Goal: Find specific page/section: Find specific page/section

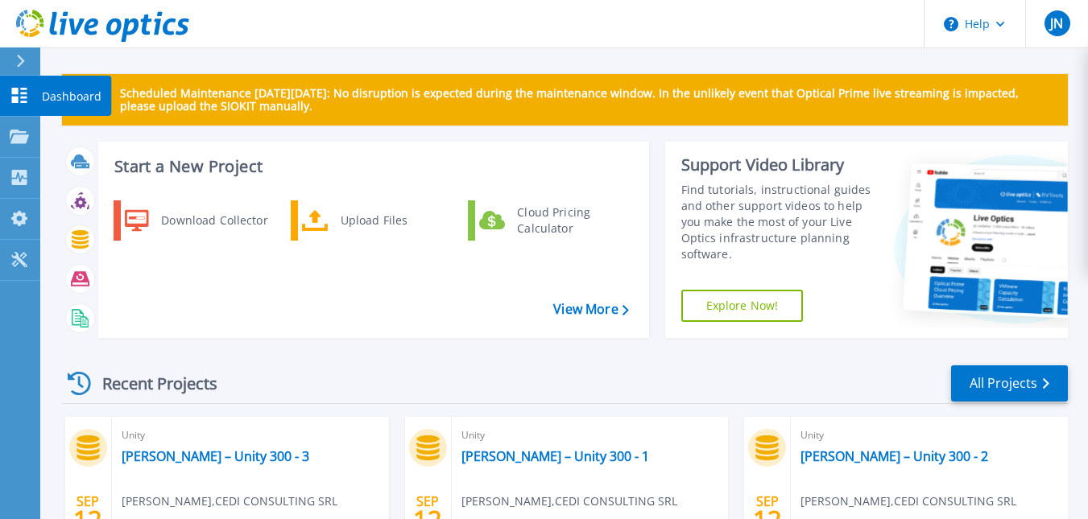
click at [61, 89] on p "Dashboard" at bounding box center [72, 97] width 60 height 42
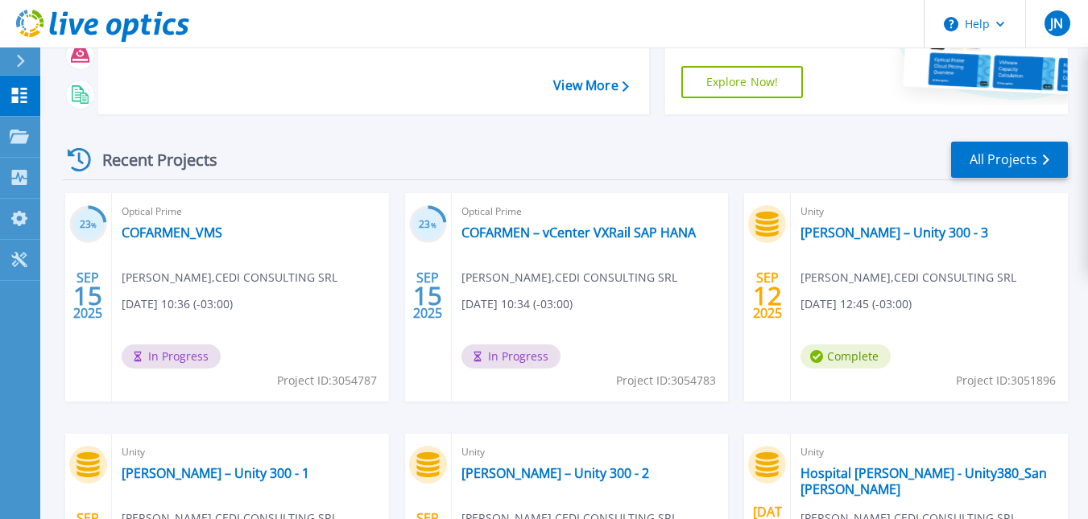
scroll to position [242, 0]
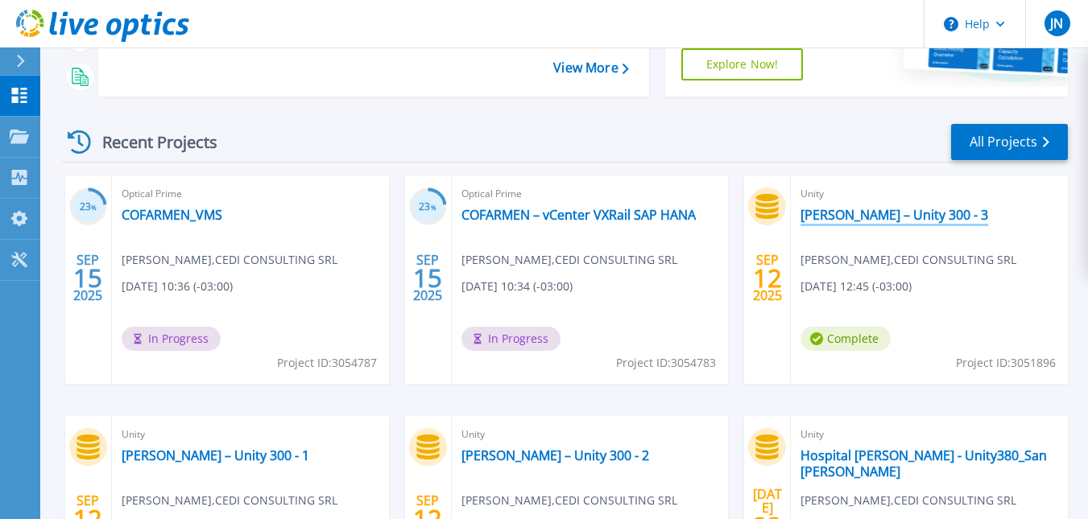
click at [925, 218] on link "[PERSON_NAME] – Unity 300 - 3" at bounding box center [894, 215] width 188 height 16
